Goal: Task Accomplishment & Management: Use online tool/utility

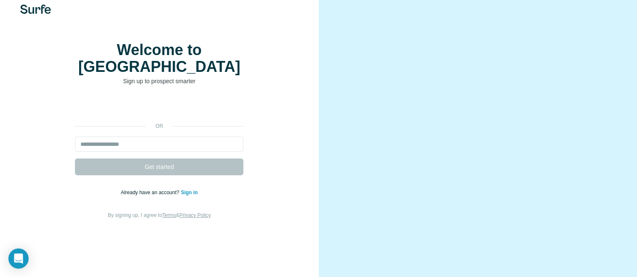
scroll to position [34, 0]
click at [184, 190] on link "Sign in" at bounding box center [189, 193] width 17 height 6
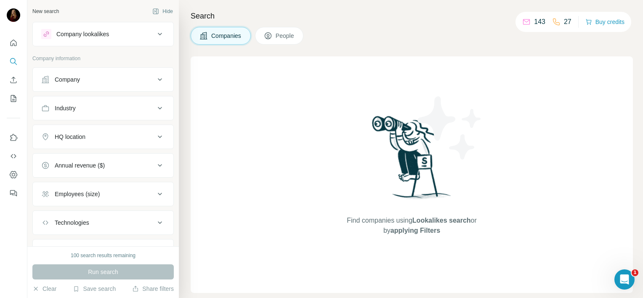
click at [282, 33] on span "People" at bounding box center [285, 36] width 19 height 8
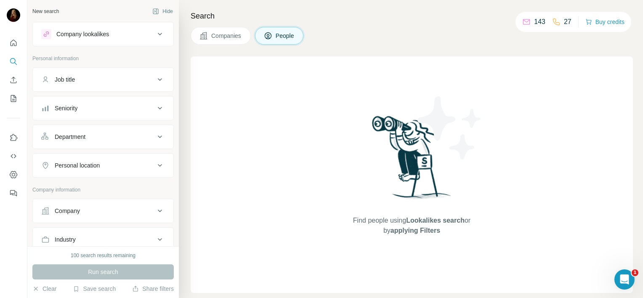
click at [242, 32] on button "Companies" at bounding box center [221, 36] width 60 height 18
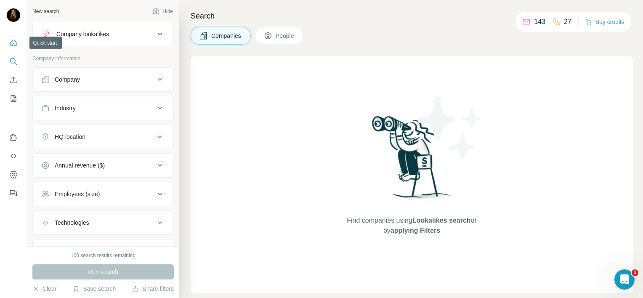
click at [11, 47] on icon "Quick start" at bounding box center [13, 43] width 8 height 8
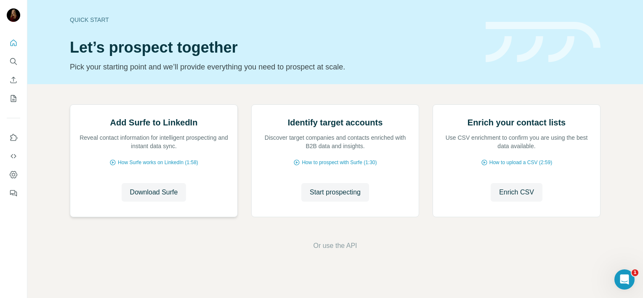
scroll to position [29, 0]
click at [153, 197] on span "Download Surfe" at bounding box center [154, 192] width 48 height 10
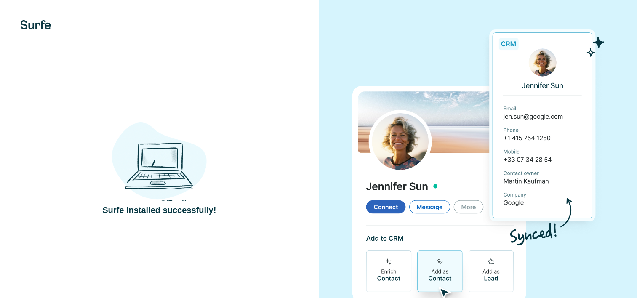
scroll to position [30, 0]
